Goal: Task Accomplishment & Management: Use online tool/utility

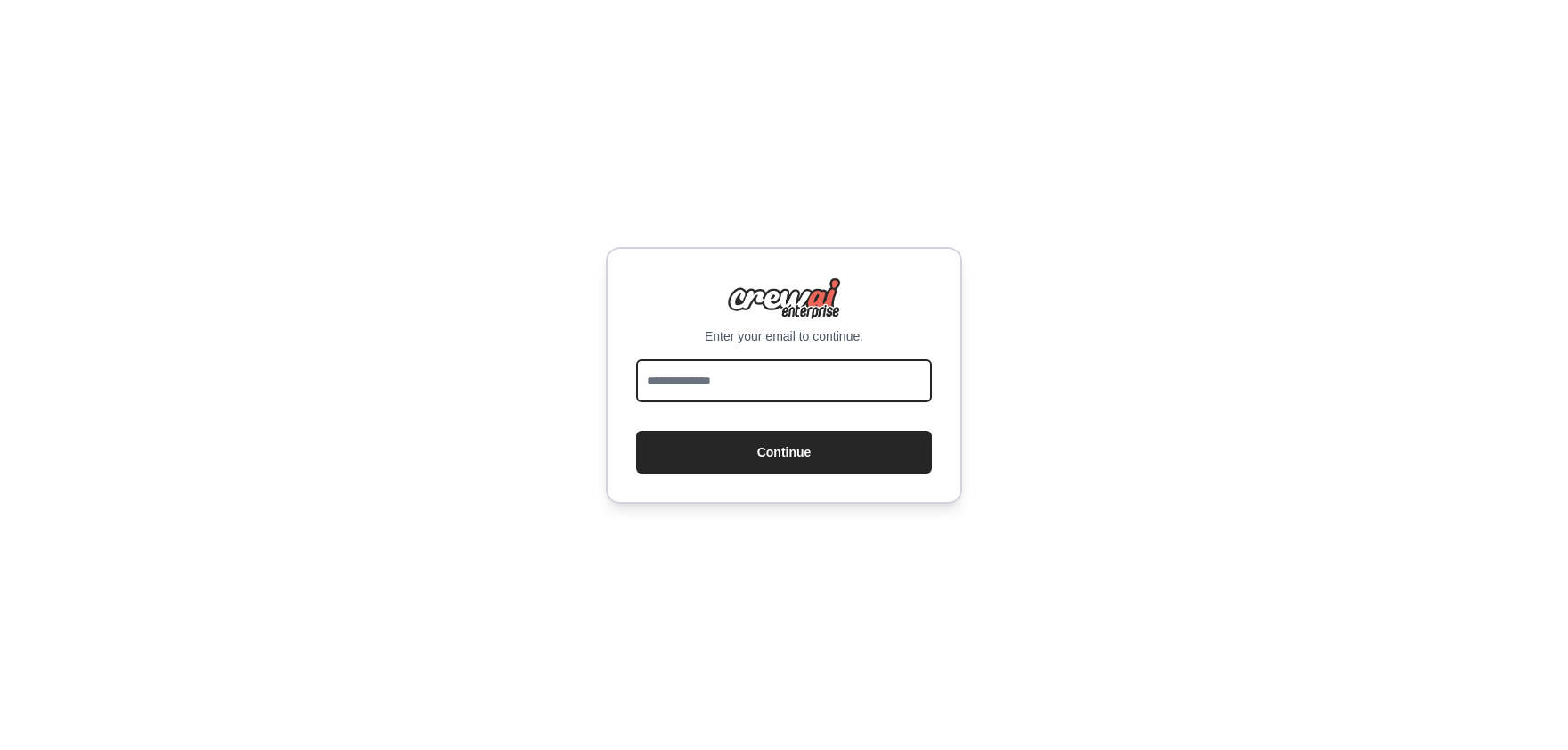
drag, startPoint x: 714, startPoint y: 382, endPoint x: 722, endPoint y: 379, distance: 8.5
click at [714, 382] on input "email" at bounding box center [783, 381] width 296 height 43
type input "**********"
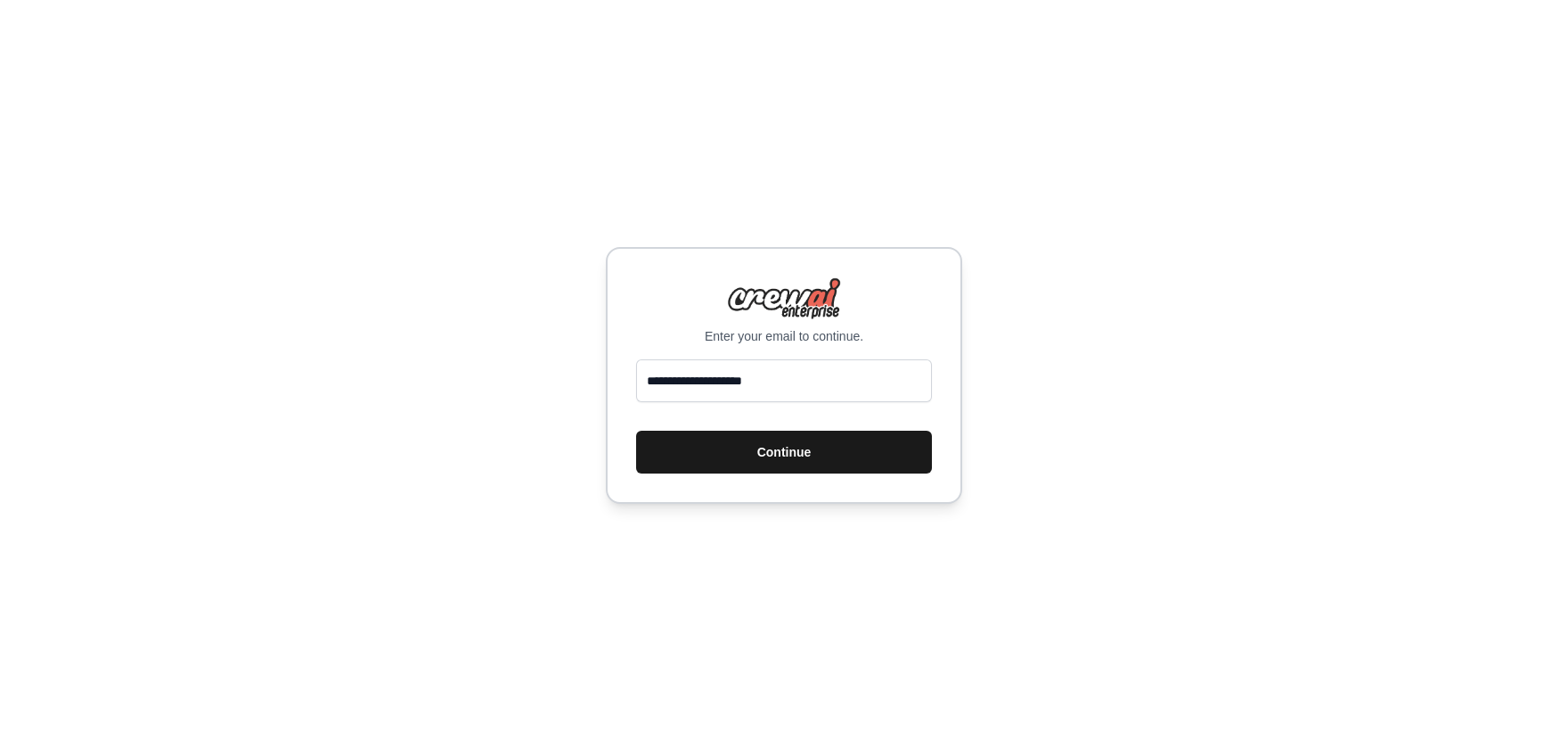
click at [804, 446] on button "Continue" at bounding box center [783, 452] width 296 height 43
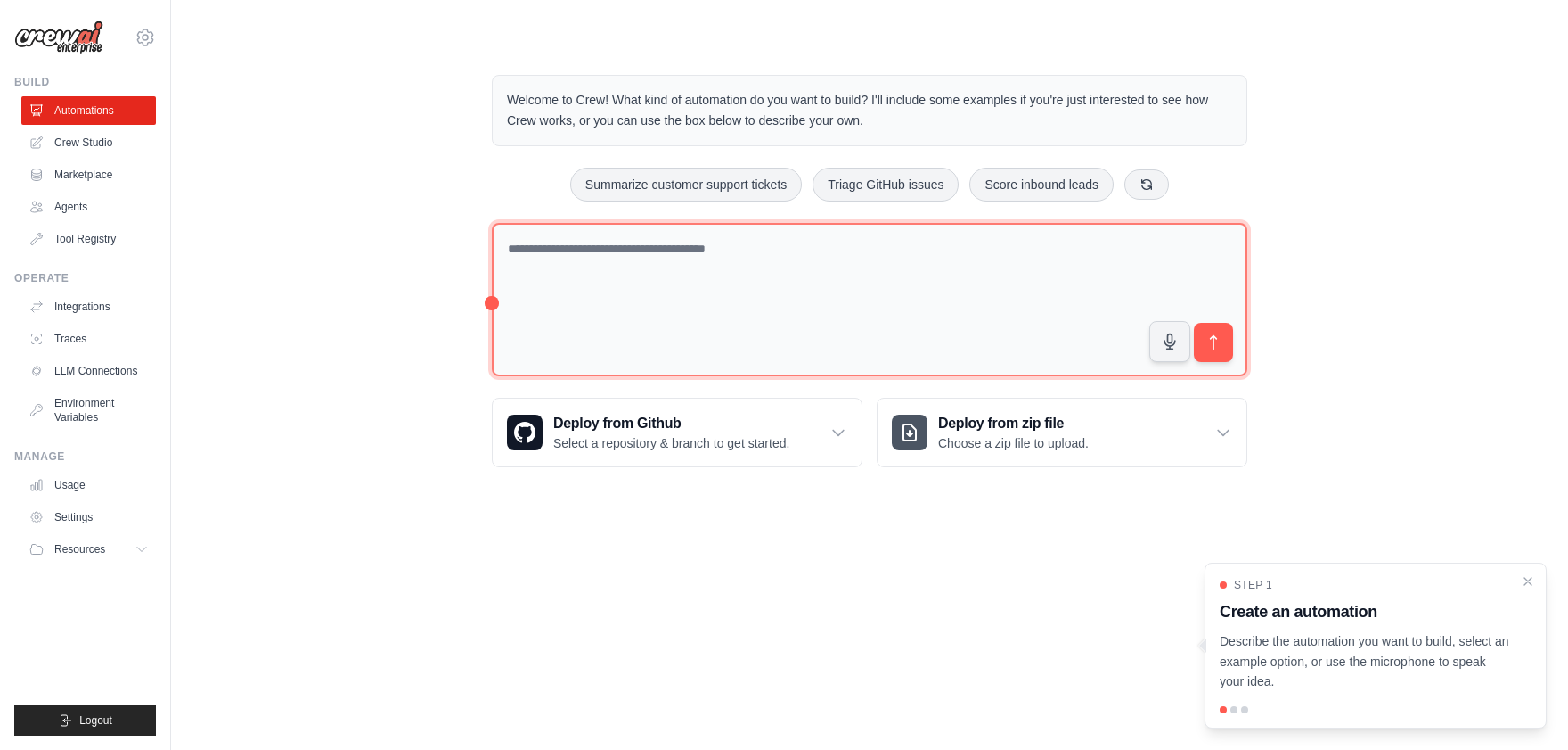
click at [841, 259] on textarea at bounding box center [870, 299] width 756 height 154
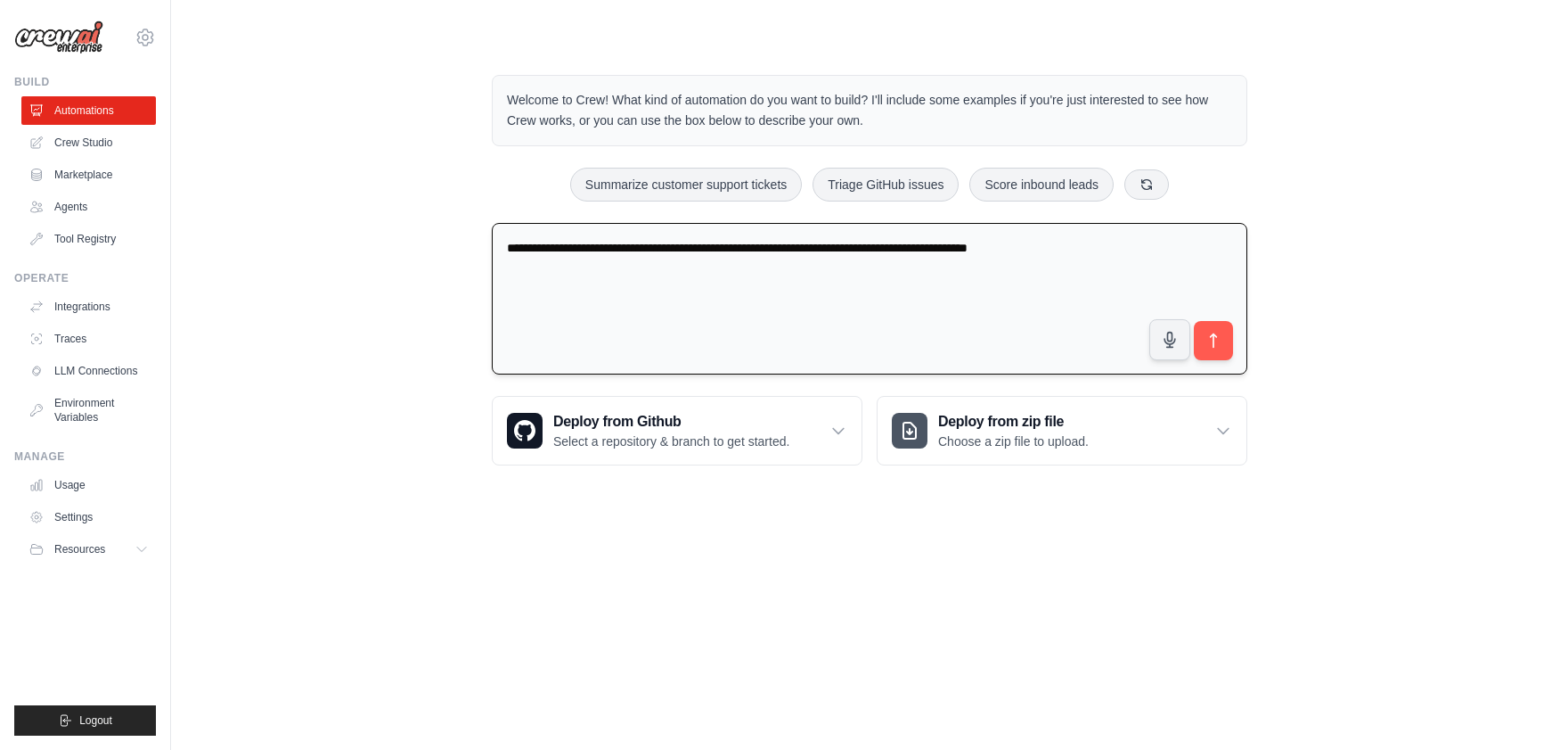
type textarea "**********"
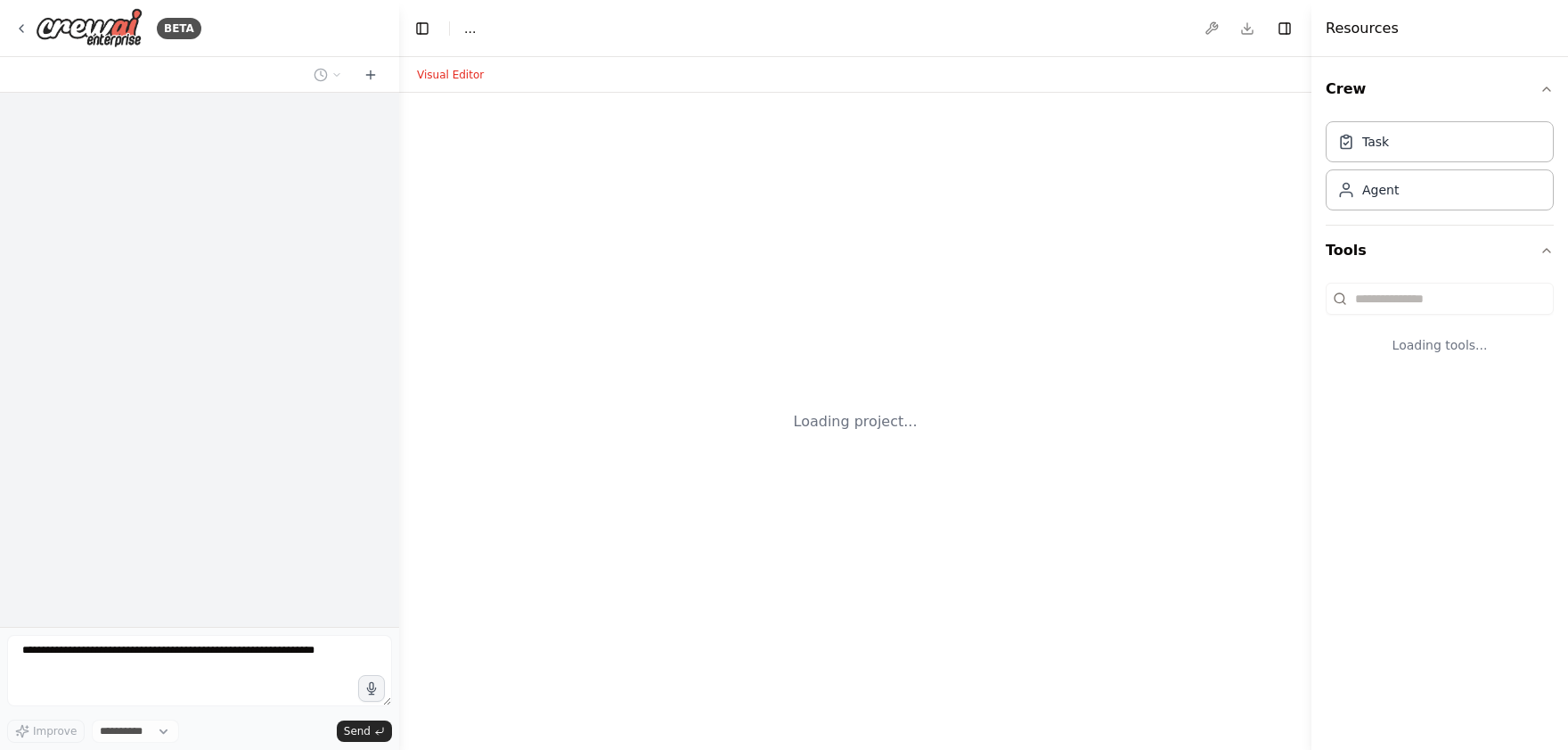
select select "****"
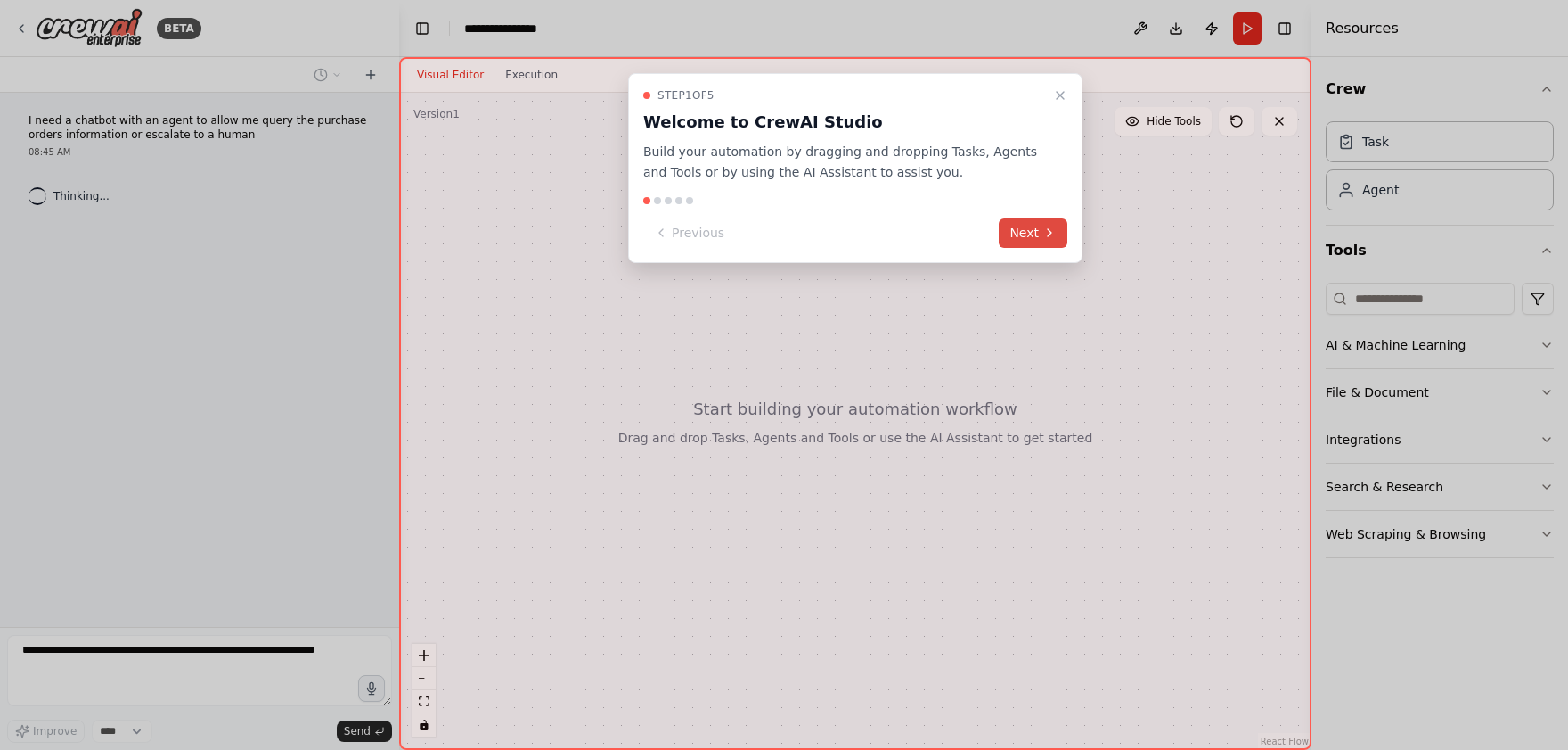
click at [1039, 232] on button "Next" at bounding box center [1033, 233] width 69 height 30
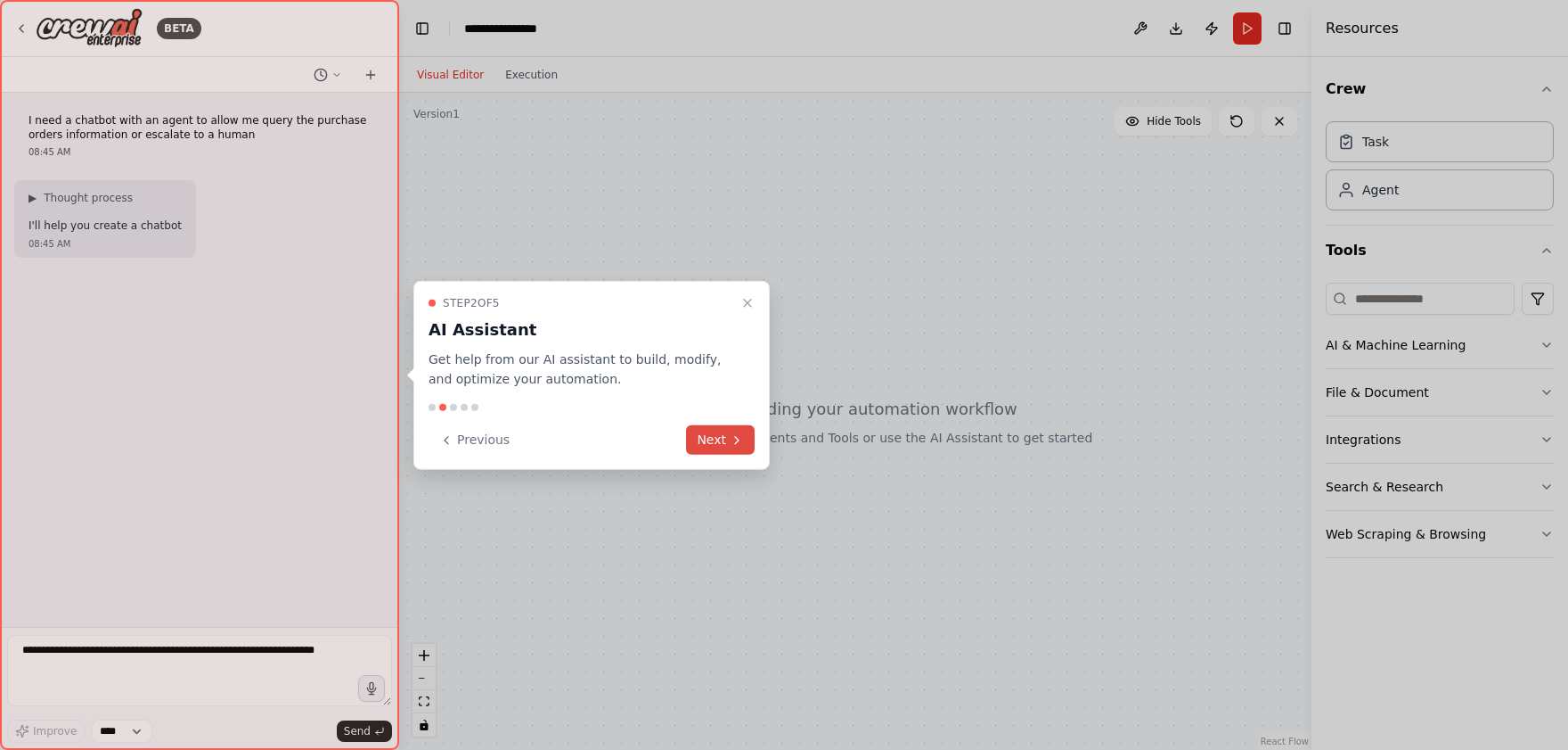
click at [728, 443] on button "Next" at bounding box center [721, 440] width 69 height 30
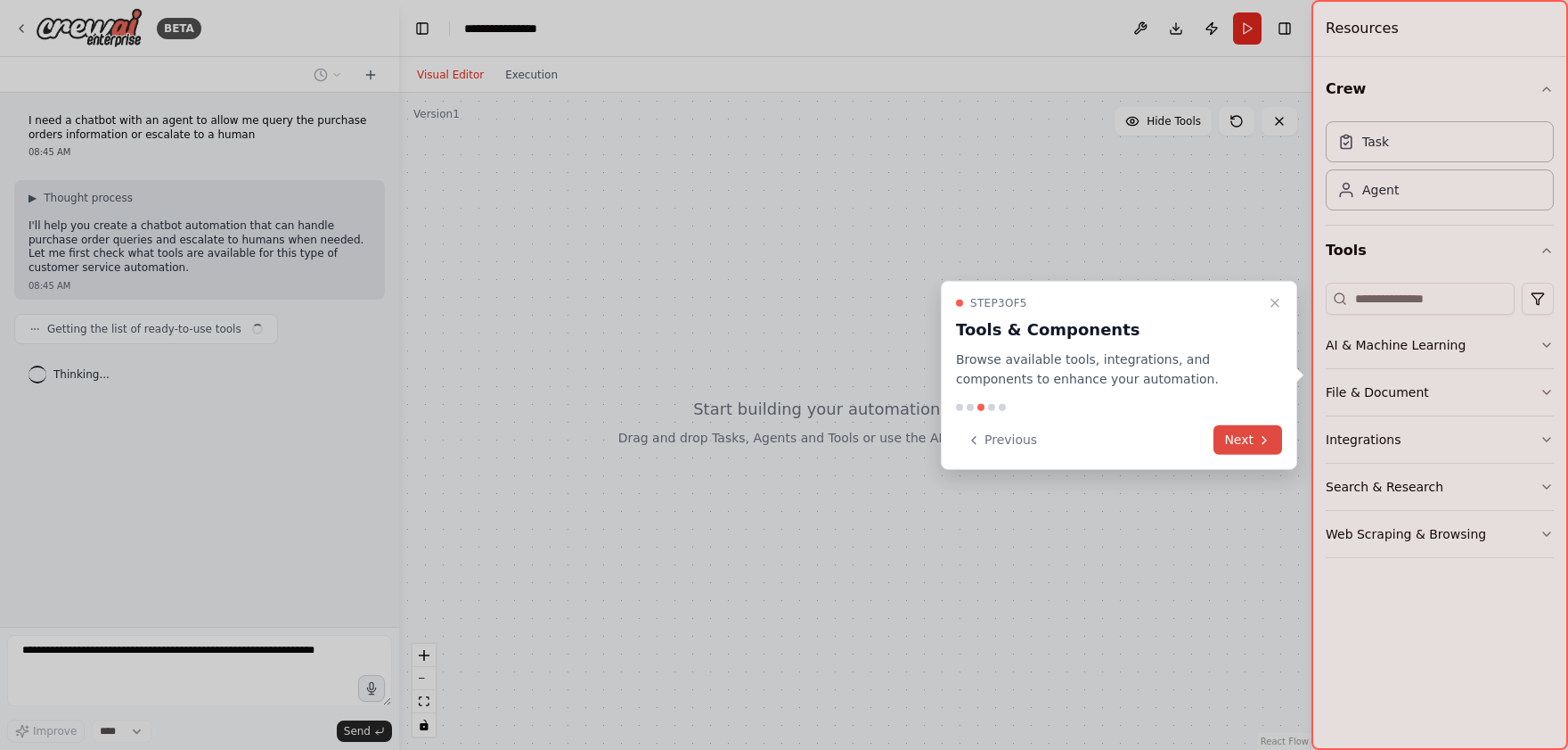
click at [1274, 445] on button "Next" at bounding box center [1248, 440] width 69 height 30
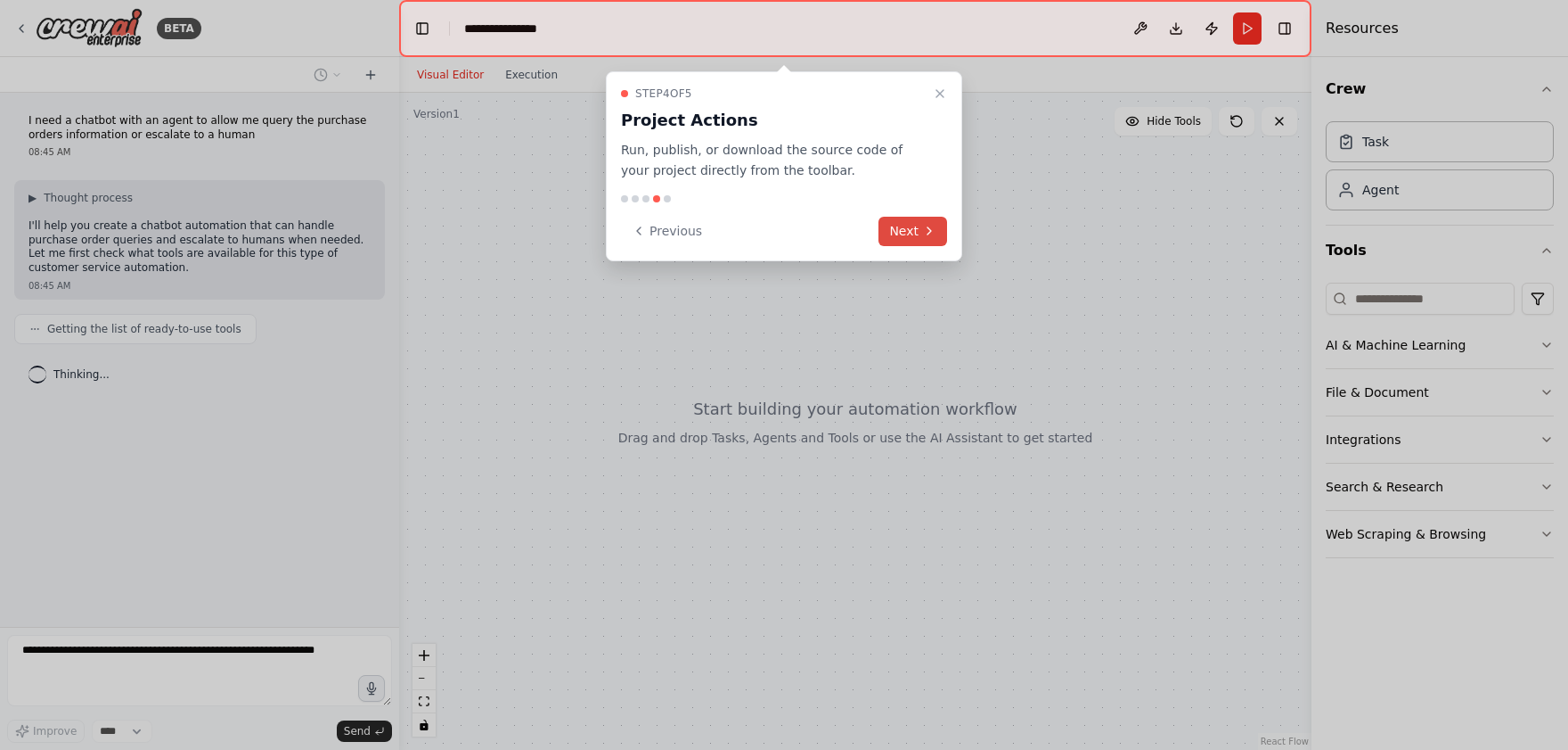
click at [931, 237] on icon at bounding box center [928, 230] width 14 height 14
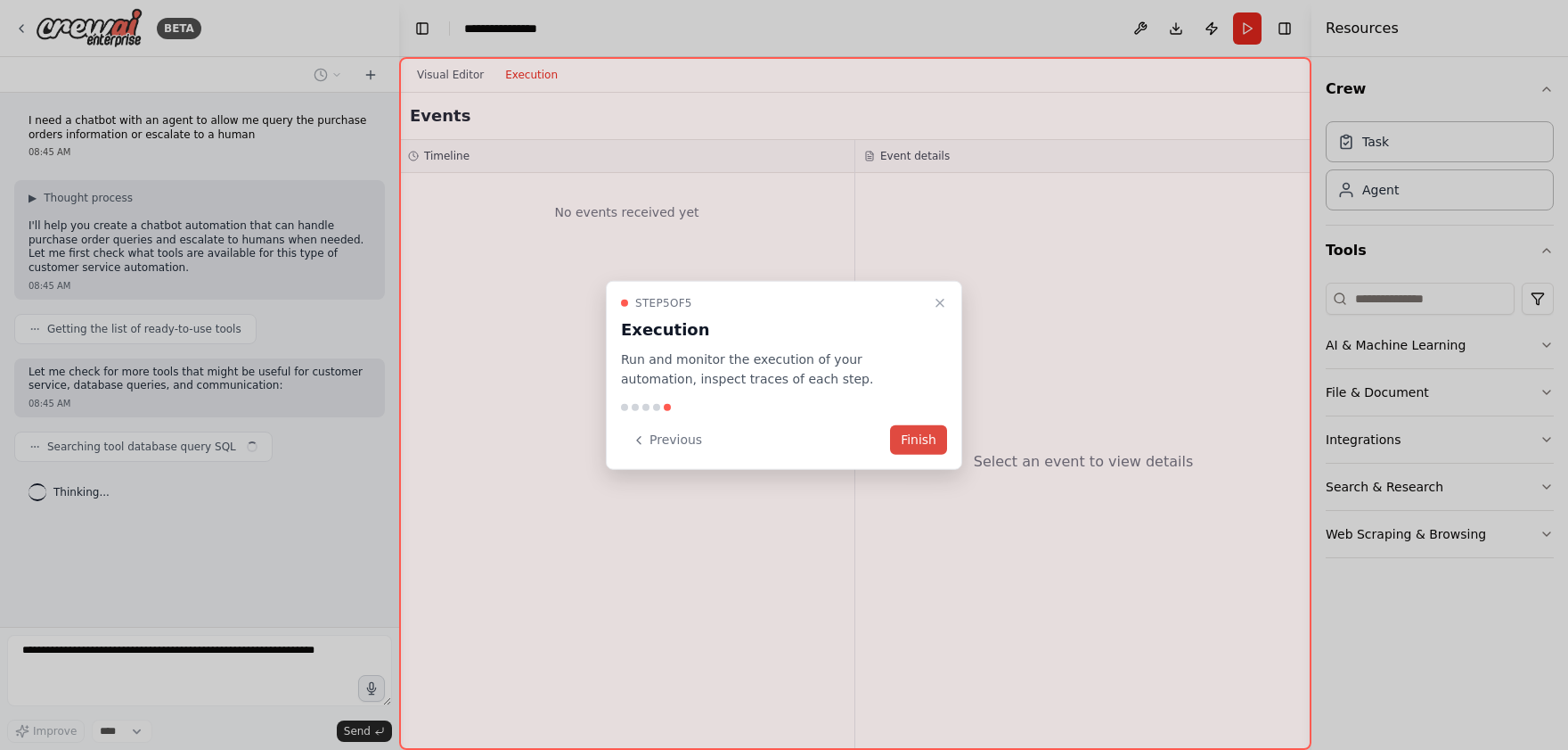
click at [921, 434] on button "Finish" at bounding box center [918, 440] width 57 height 30
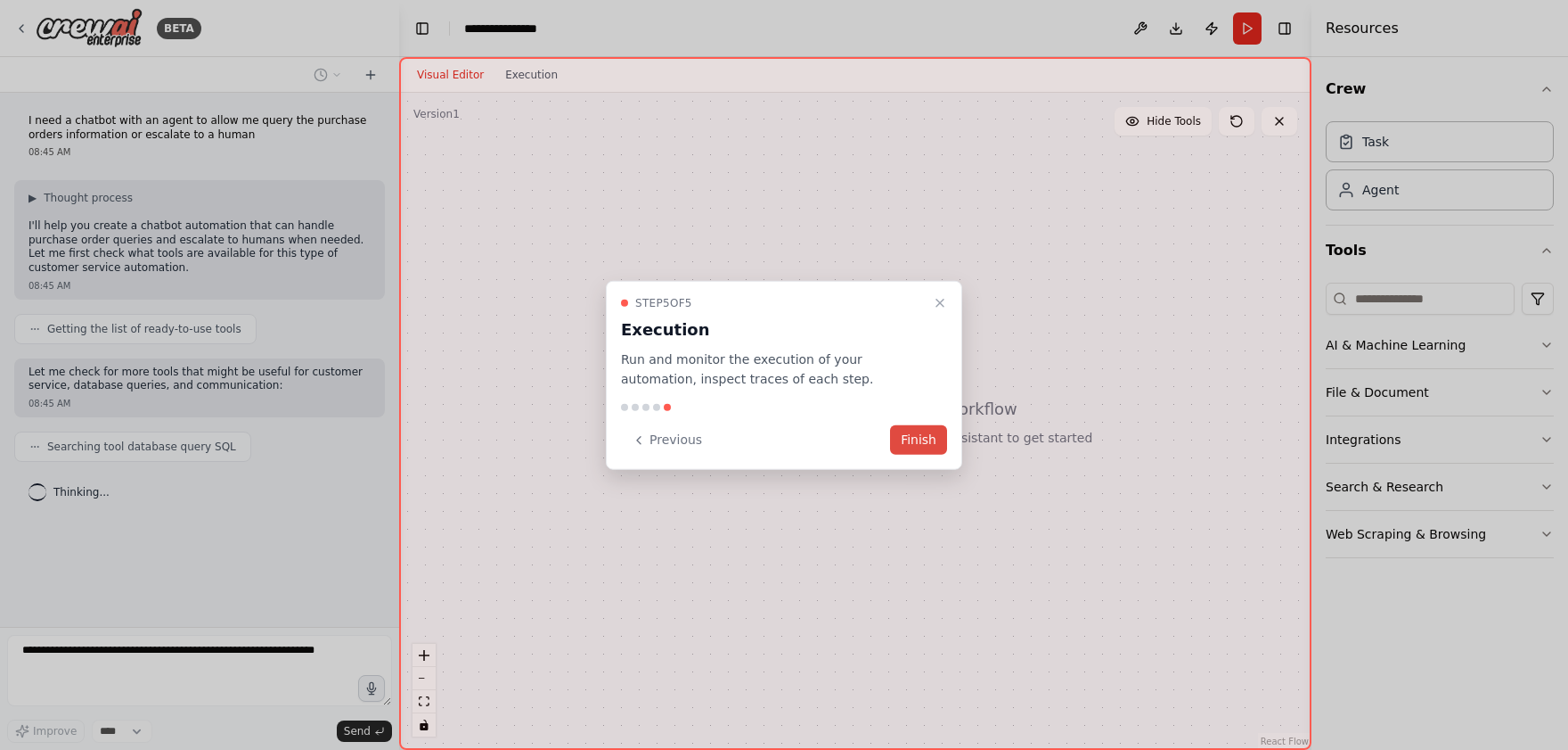
click at [928, 438] on button "Finish" at bounding box center [918, 440] width 57 height 30
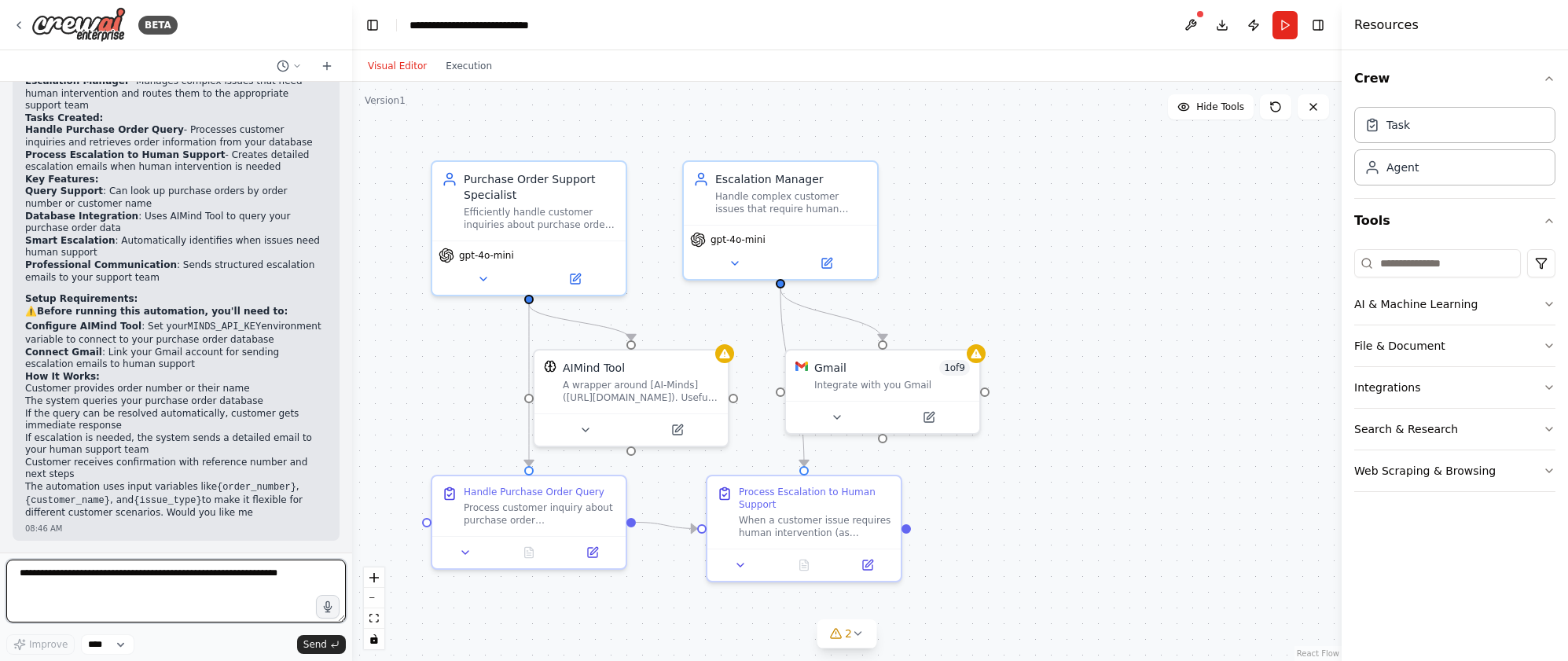
scroll to position [1037, 0]
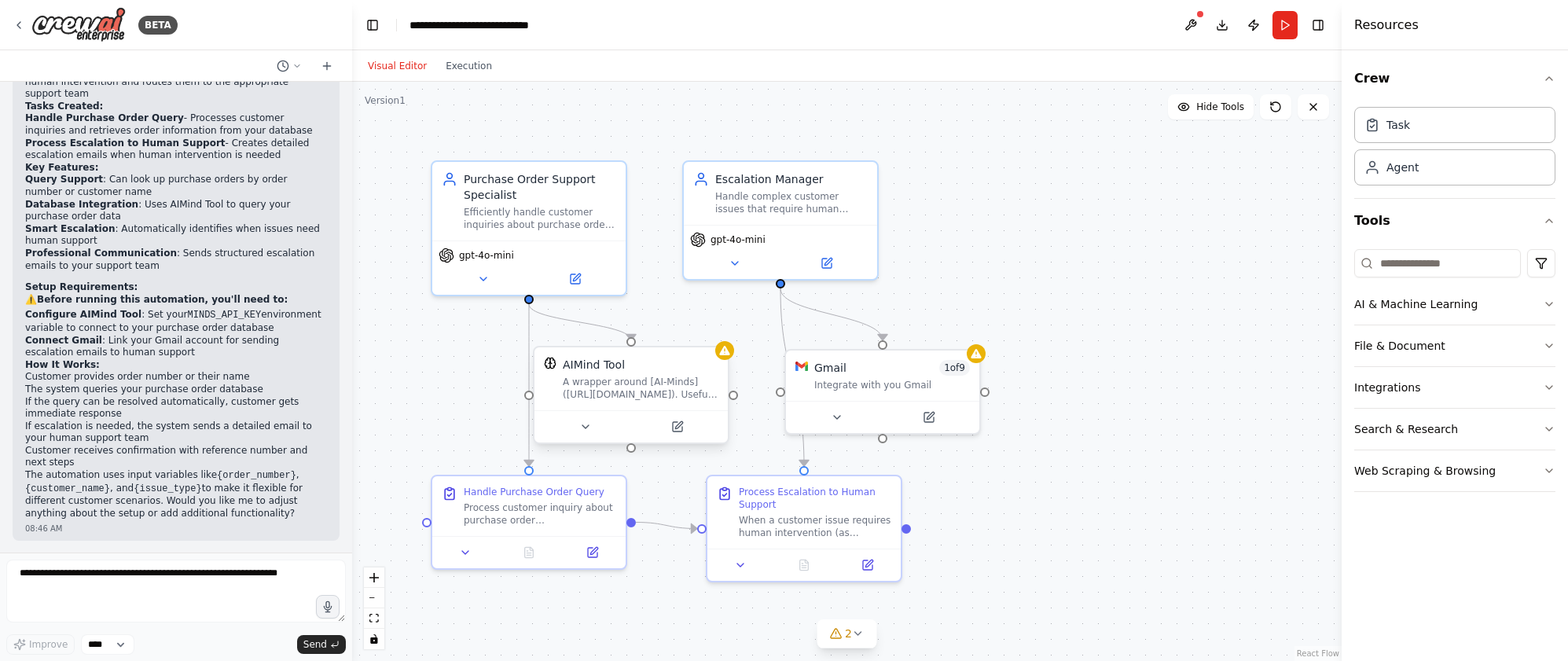
click at [606, 400] on div "A wrapper around [AI-Minds]([URL][DOMAIN_NAME]). Useful for when you need answe…" at bounding box center [640, 388] width 155 height 25
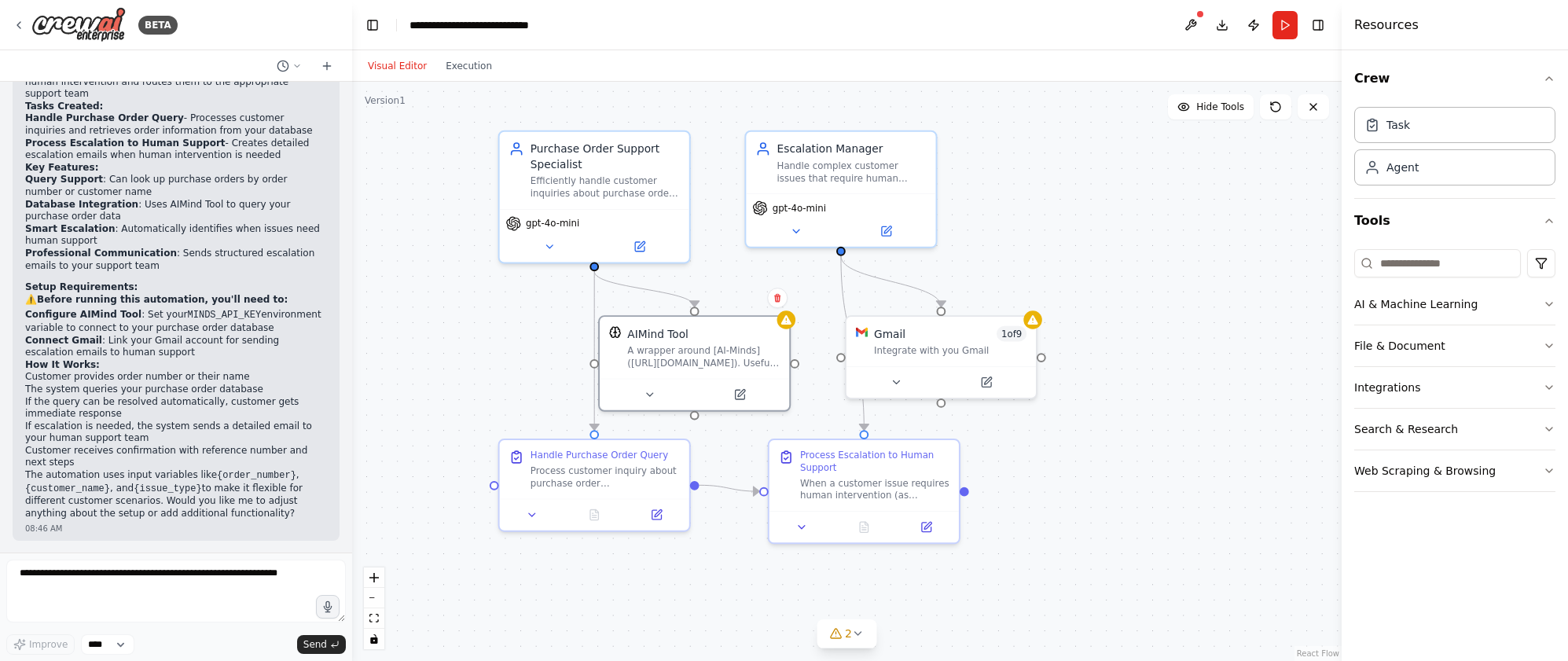
drag, startPoint x: 446, startPoint y: 396, endPoint x: 516, endPoint y: 364, distance: 77.0
click at [511, 359] on div ".deletable-edge-delete-btn { width: 20px; height: 20px; border: 0px solid #ffff…" at bounding box center [846, 371] width 989 height 579
